Goal: Information Seeking & Learning: Learn about a topic

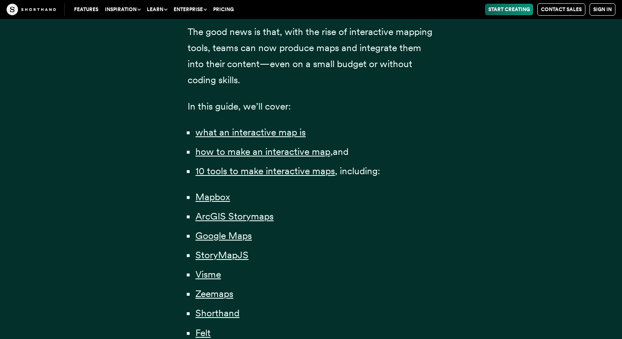
scroll to position [533, 0]
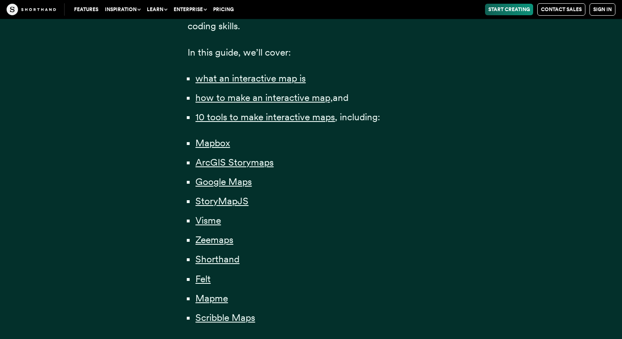
scroll to position [585, 0]
drag, startPoint x: 295, startPoint y: 146, endPoint x: 188, endPoint y: 143, distance: 106.6
click at [195, 155] on li "ArcGIS Storymaps" at bounding box center [314, 163] width 239 height 16
drag, startPoint x: 172, startPoint y: 143, endPoint x: 195, endPoint y: 145, distance: 23.5
click at [195, 145] on div "Content professionals — from journalists to marketers — have long understood th…" at bounding box center [311, 13] width 280 height 774
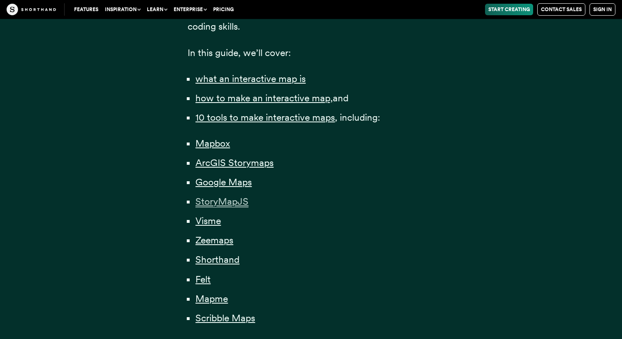
drag, startPoint x: 267, startPoint y: 183, endPoint x: 246, endPoint y: 183, distance: 21.0
click at [246, 193] on li "StoryMapJS" at bounding box center [314, 201] width 239 height 16
drag, startPoint x: 288, startPoint y: 148, endPoint x: 178, endPoint y: 145, distance: 110.3
click at [178, 145] on div "Content professionals — from journalists to marketers — have long understood th…" at bounding box center [311, 13] width 280 height 774
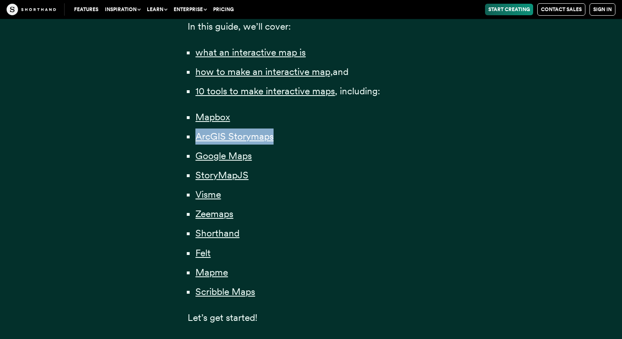
scroll to position [618, 0]
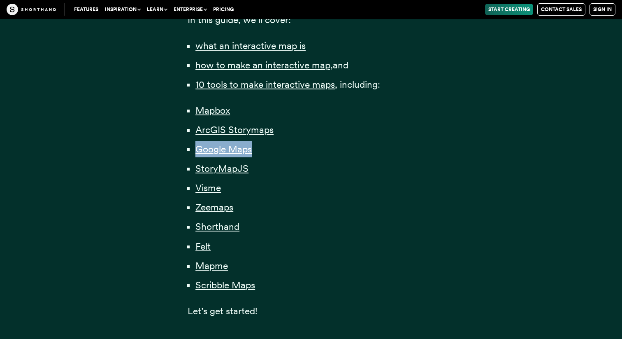
drag, startPoint x: 258, startPoint y: 132, endPoint x: 188, endPoint y: 129, distance: 70.0
click at [195, 141] on li "Google Maps" at bounding box center [314, 149] width 239 height 16
click at [207, 143] on span "Google Maps" at bounding box center [223, 149] width 56 height 12
